Goal: Navigation & Orientation: Find specific page/section

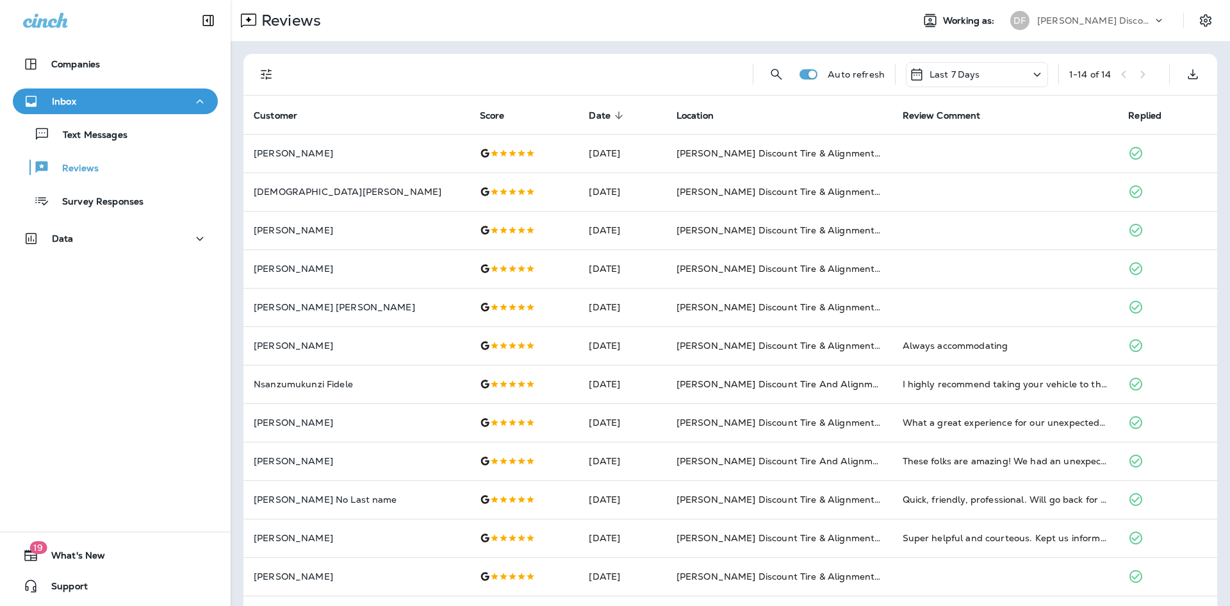
click at [939, 72] on p "Last 7 Days" at bounding box center [955, 74] width 51 height 10
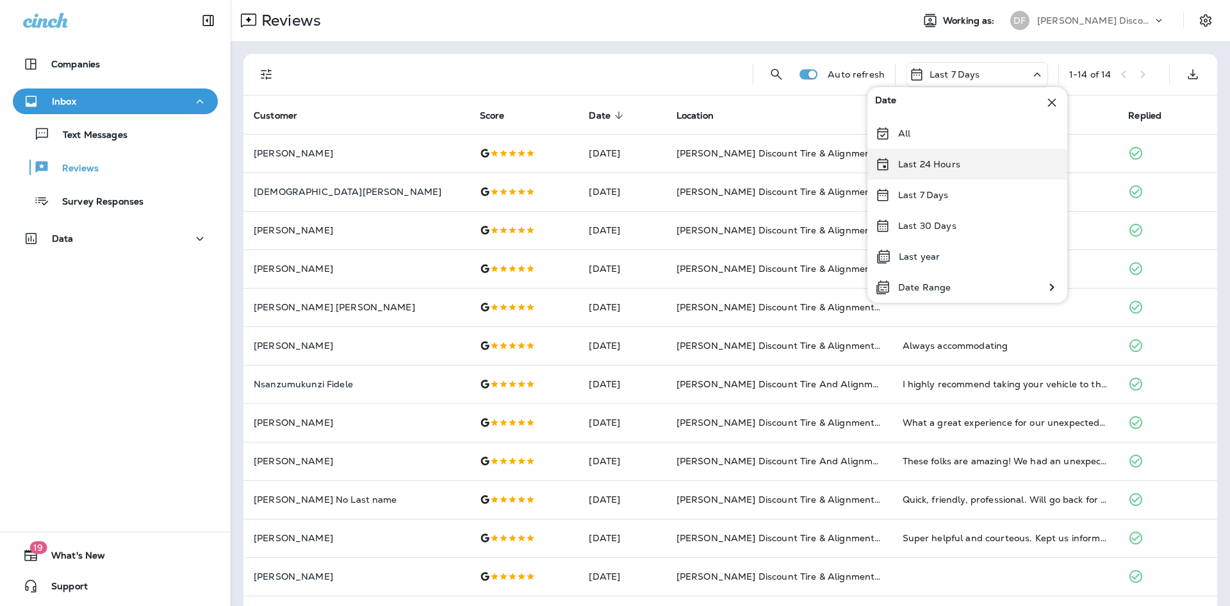
click at [957, 170] on div "Last 24 Hours" at bounding box center [968, 164] width 200 height 31
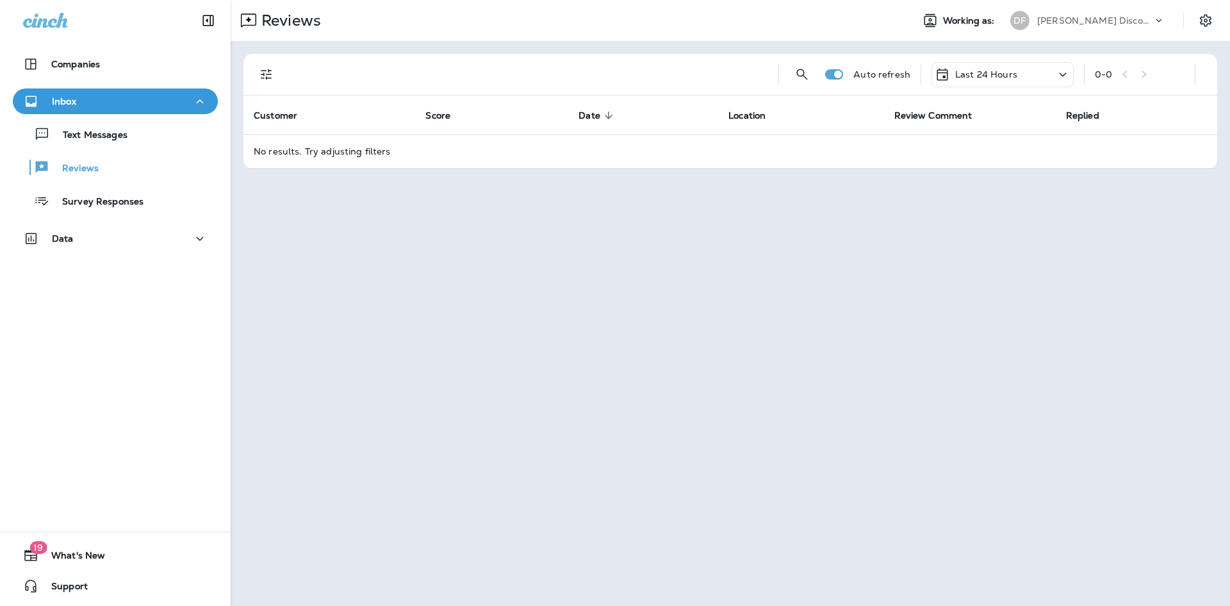
click at [977, 63] on div "Last 24 Hours" at bounding box center [1003, 74] width 142 height 25
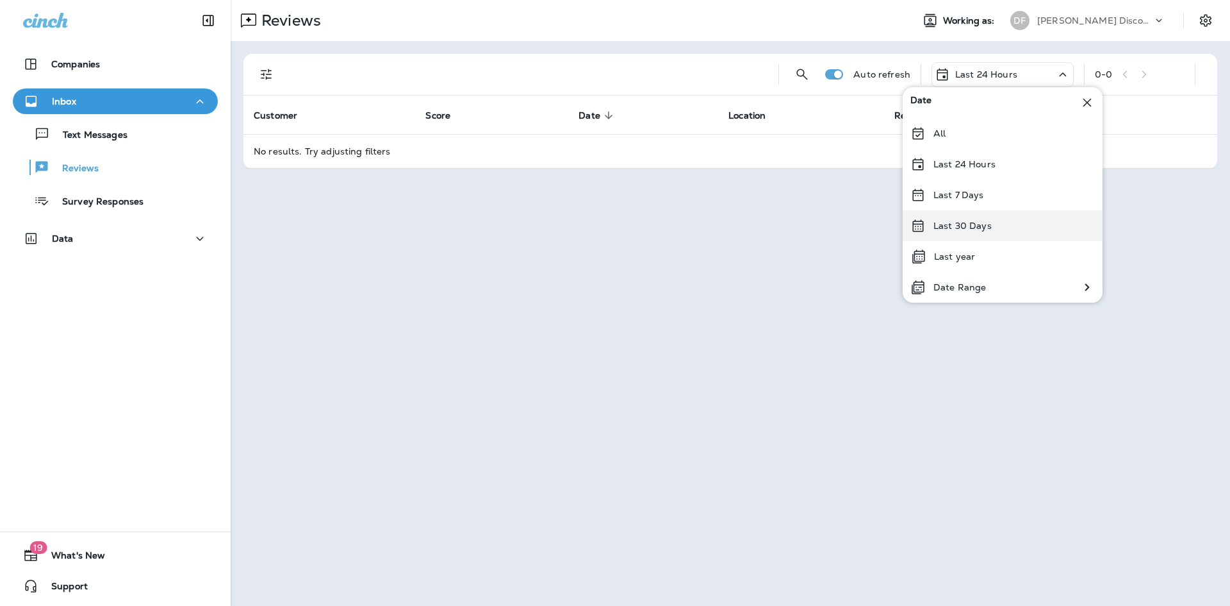
click at [993, 240] on div "Last 30 Days" at bounding box center [1003, 225] width 200 height 31
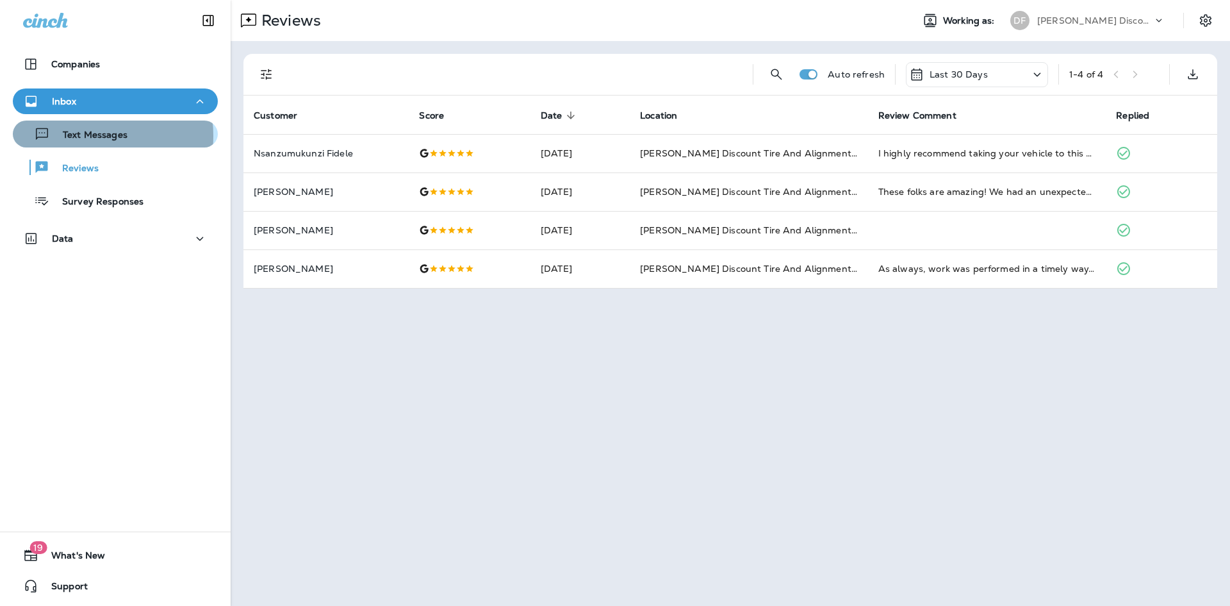
click at [82, 136] on p "Text Messages" at bounding box center [89, 135] width 78 height 12
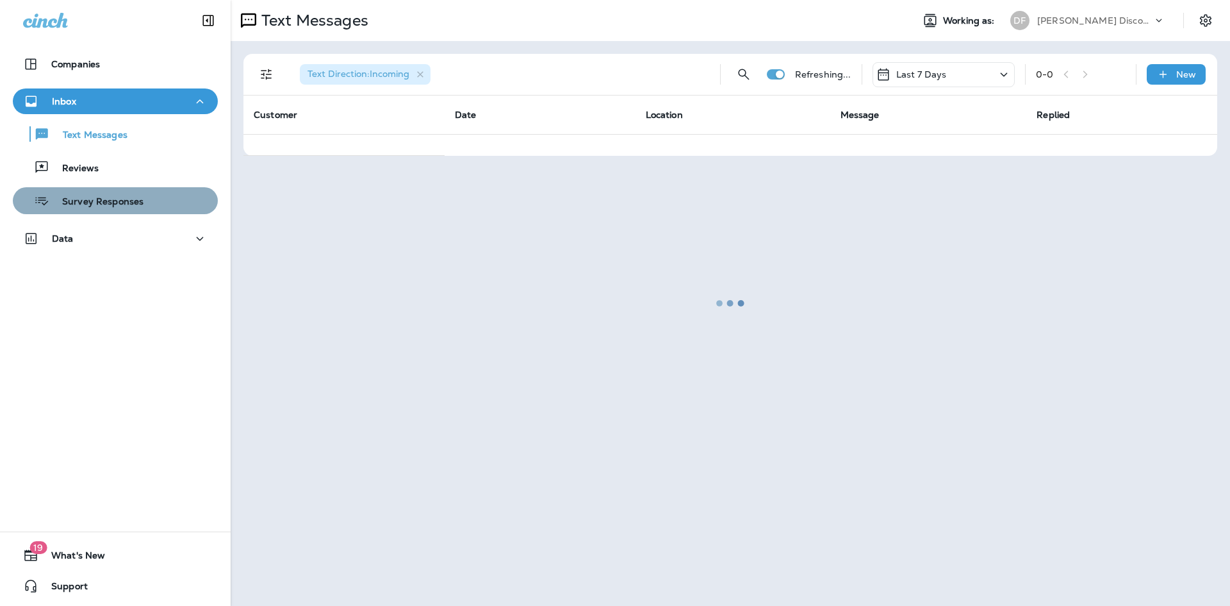
click at [117, 204] on p "Survey Responses" at bounding box center [96, 202] width 94 height 12
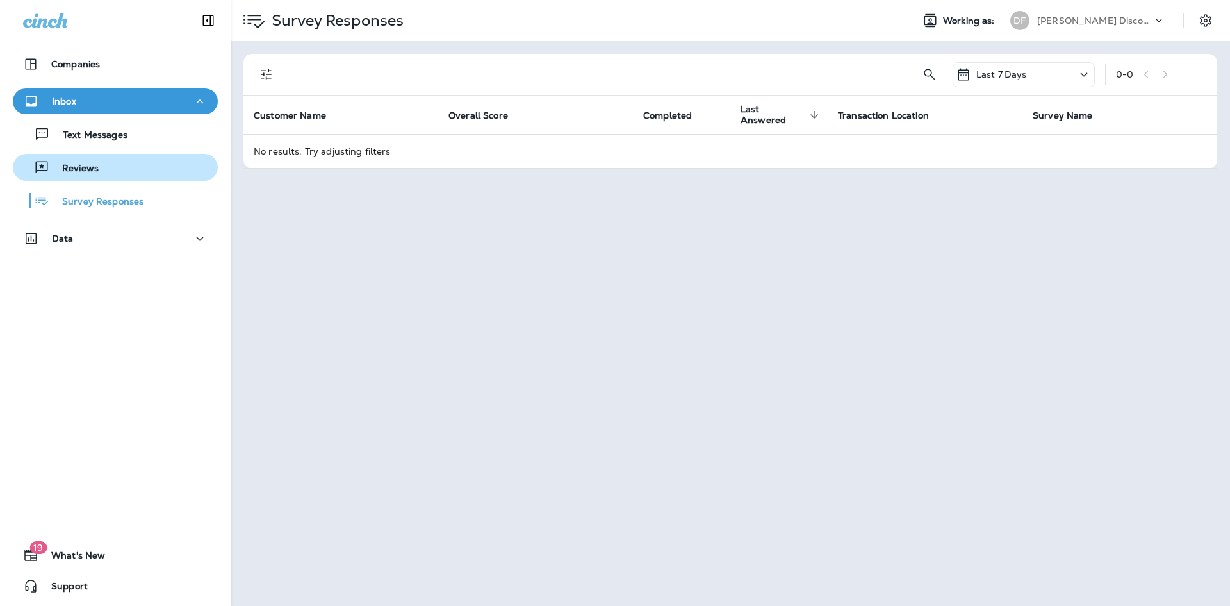
click at [63, 172] on p "Reviews" at bounding box center [73, 169] width 49 height 12
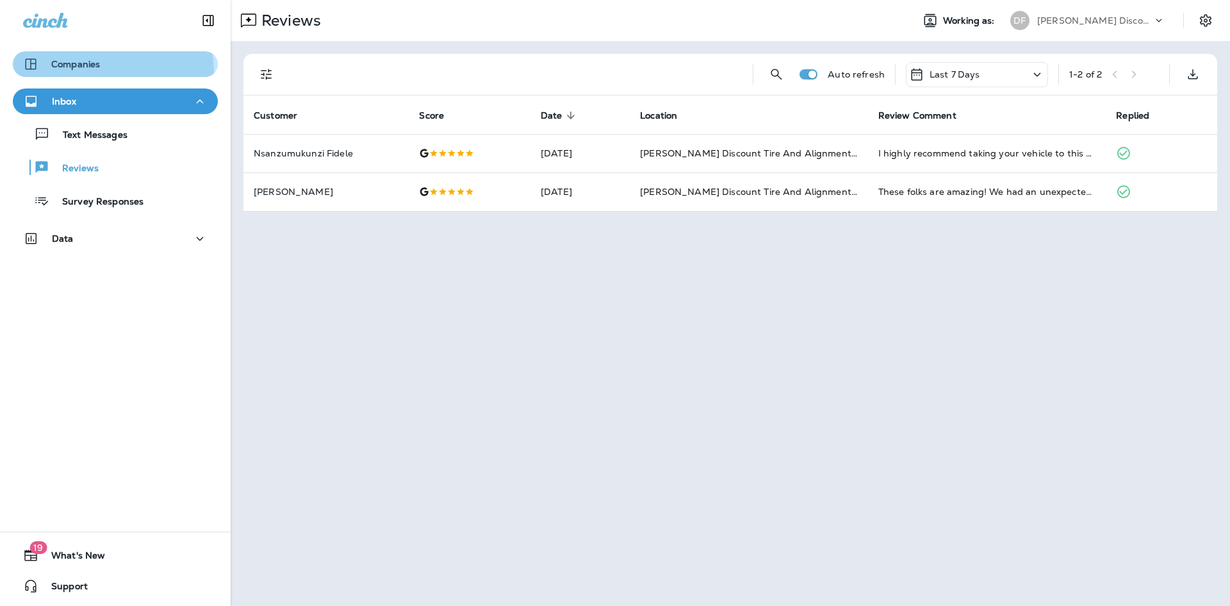
click at [96, 72] on button "Companies" at bounding box center [115, 64] width 205 height 26
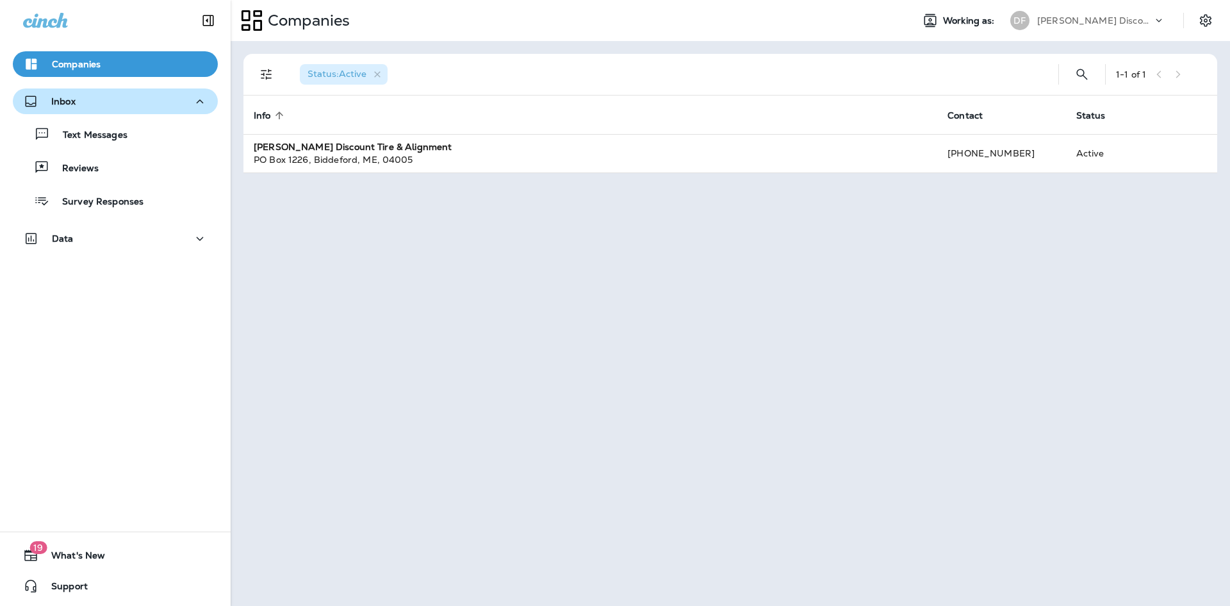
click at [62, 104] on p "Inbox" at bounding box center [63, 101] width 24 height 10
